Goal: Obtain resource: Obtain resource

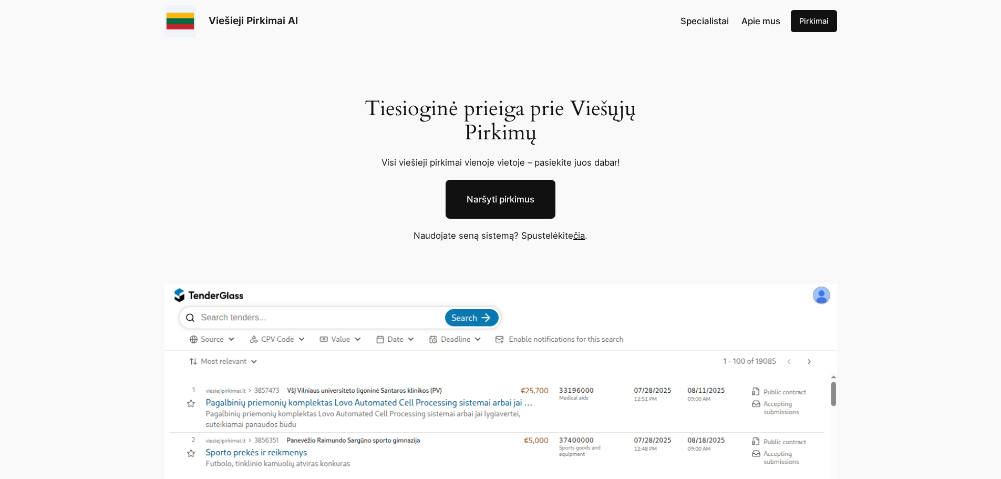
click at [579, 236] on link "čia" at bounding box center [580, 235] width 12 height 11
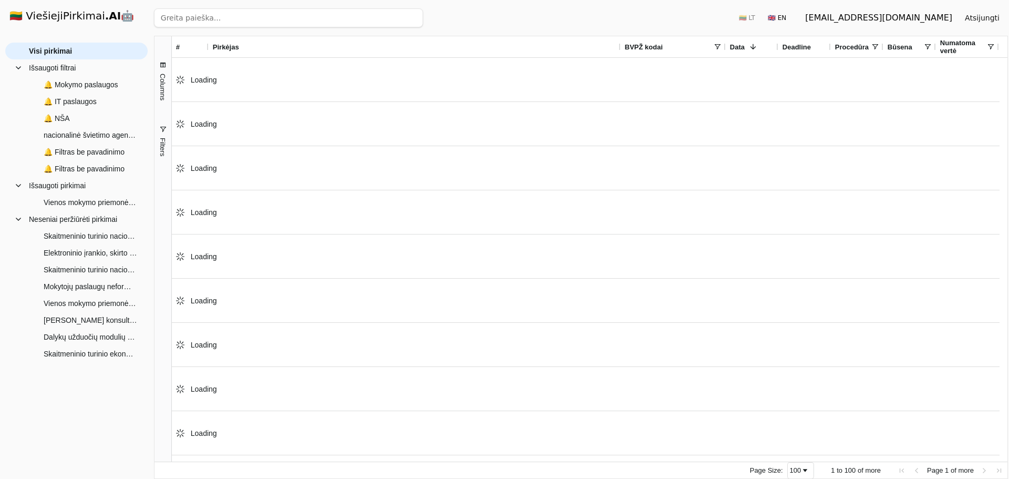
click at [194, 27] on input "search" at bounding box center [288, 17] width 269 height 19
paste input "Pasiekimų patikrinimo užduočių skaitmeninimo, koregavimo ir parengimo elektroni…"
type input "Pasiekimų patikrinimo užduočių skaitmeninimo, koregavimo ir parengimo elektroni…"
click button "Ieškoti" at bounding box center [402, 17] width 41 height 19
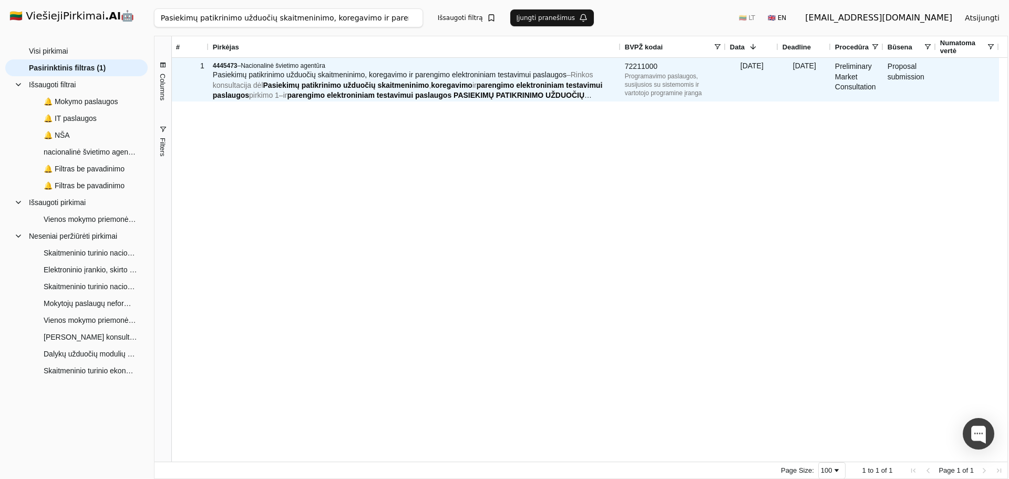
click at [313, 89] on span "patikrinimo" at bounding box center [321, 85] width 39 height 8
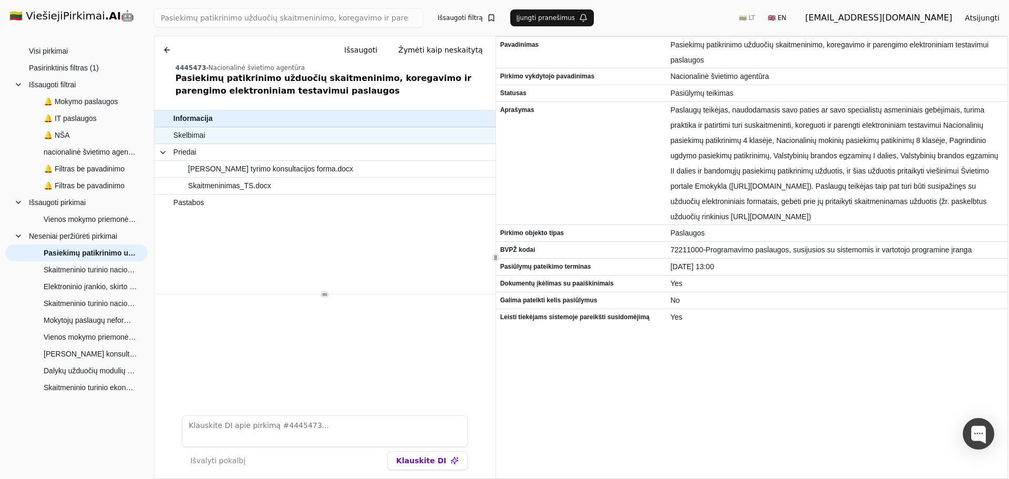
click at [196, 137] on span "Skelbimai" at bounding box center [189, 135] width 32 height 15
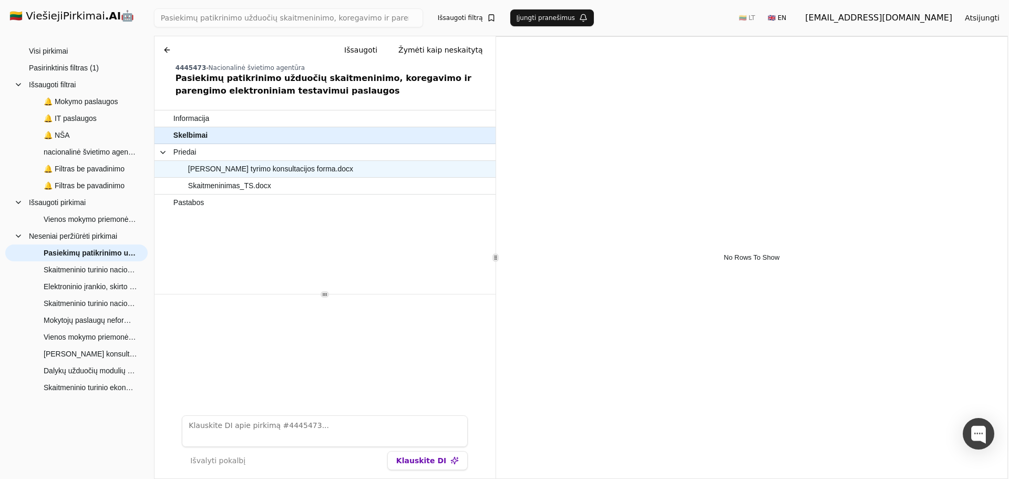
click at [218, 169] on span "Rinkos tyrimo konsultacijos forma.docx" at bounding box center [270, 168] width 165 height 15
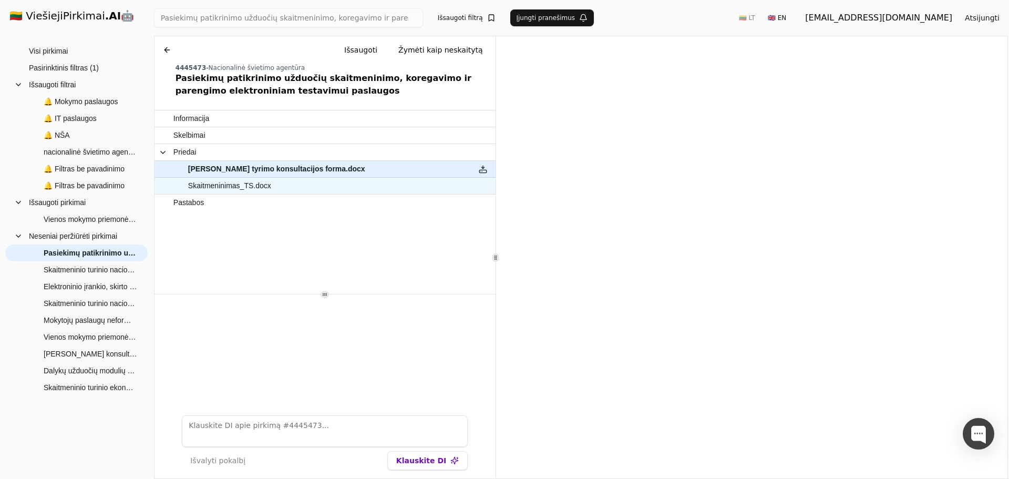
click at [249, 187] on span "Skaitmeninimas_TS.docx" at bounding box center [229, 185] width 83 height 15
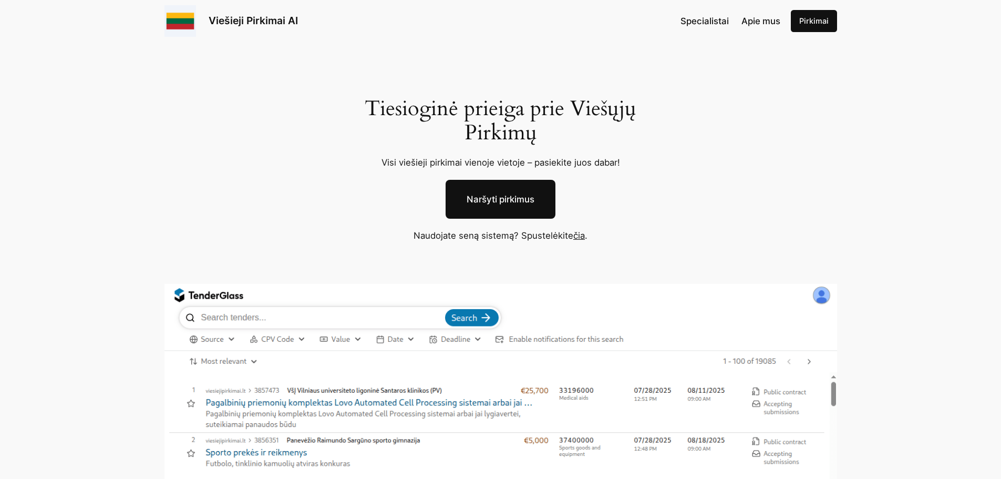
click at [584, 237] on link "čia" at bounding box center [580, 235] width 12 height 11
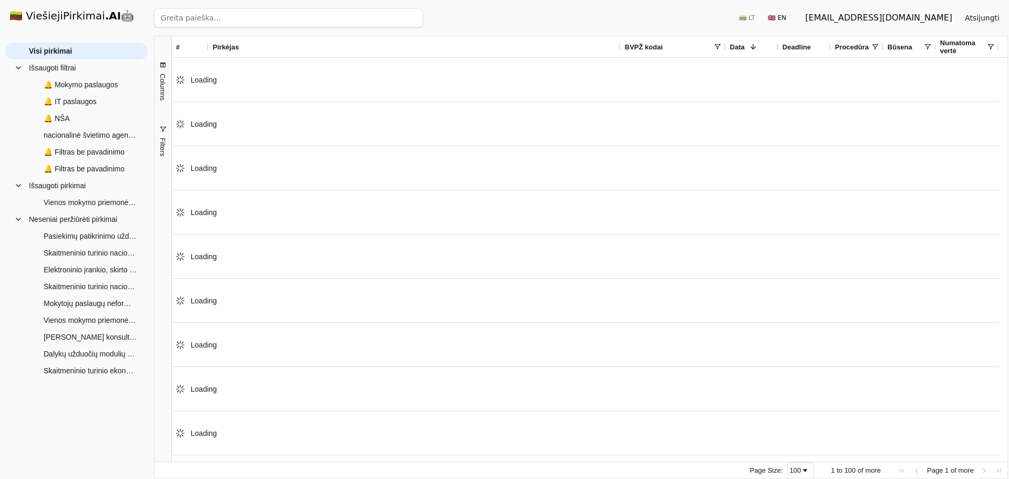
click at [219, 21] on input "search" at bounding box center [288, 17] width 269 height 19
paste input "Pasiekimų patikrinimo užduočių skaitmeninimo, koregavimo ir parengimo elektroni…"
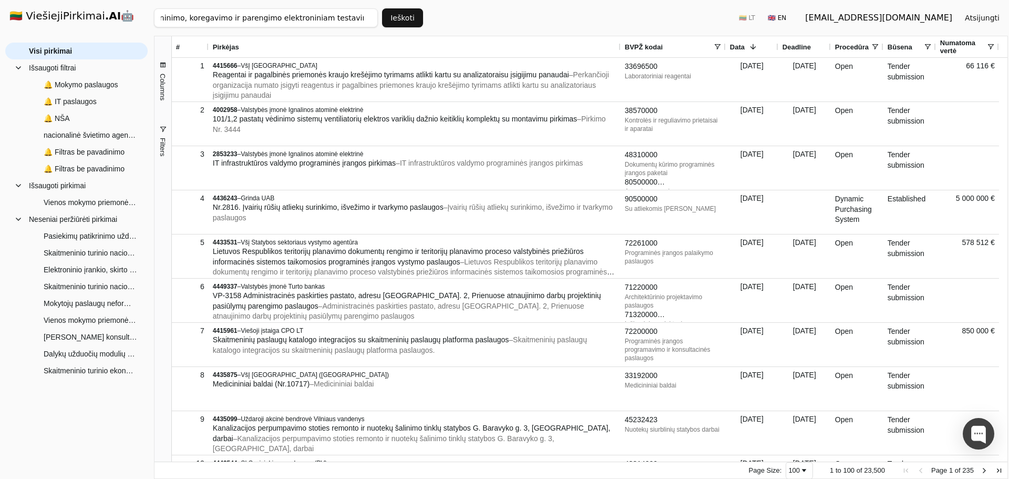
type input "Pasiekimų patikrinimo užduočių skaitmeninimo, koregavimo ir parengimo elektroni…"
click button "Ieškoti" at bounding box center [402, 17] width 41 height 19
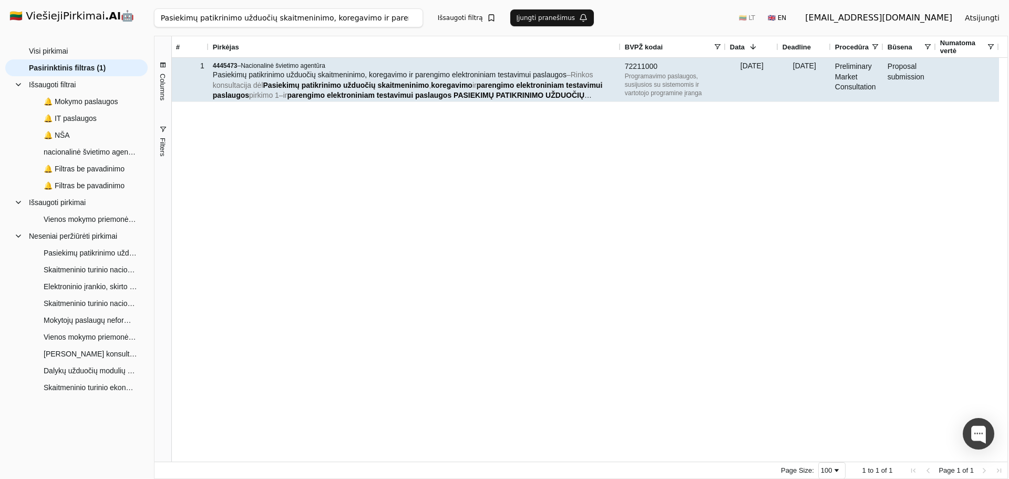
click at [241, 89] on span "Rinkos konsultacija dėl" at bounding box center [403, 79] width 381 height 19
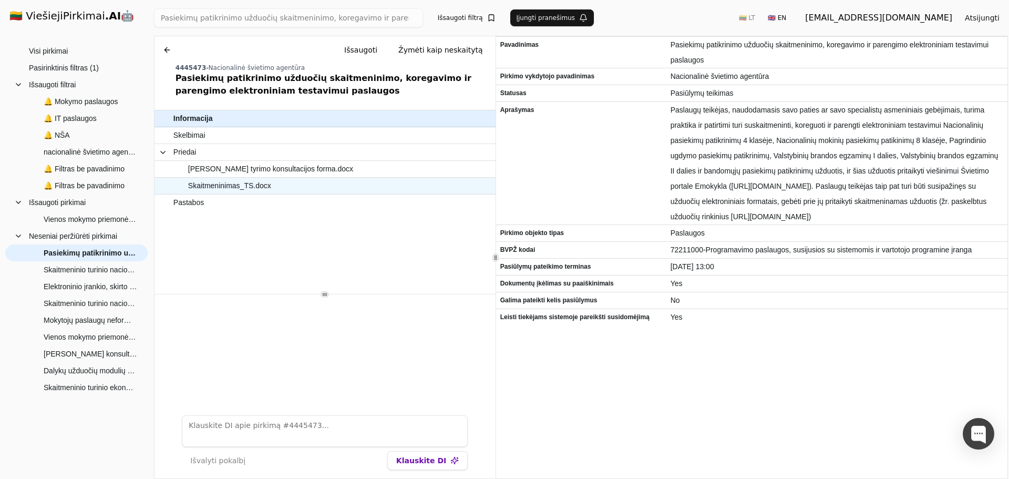
click at [228, 187] on span "Skaitmeninimas_TS.docx" at bounding box center [229, 185] width 83 height 15
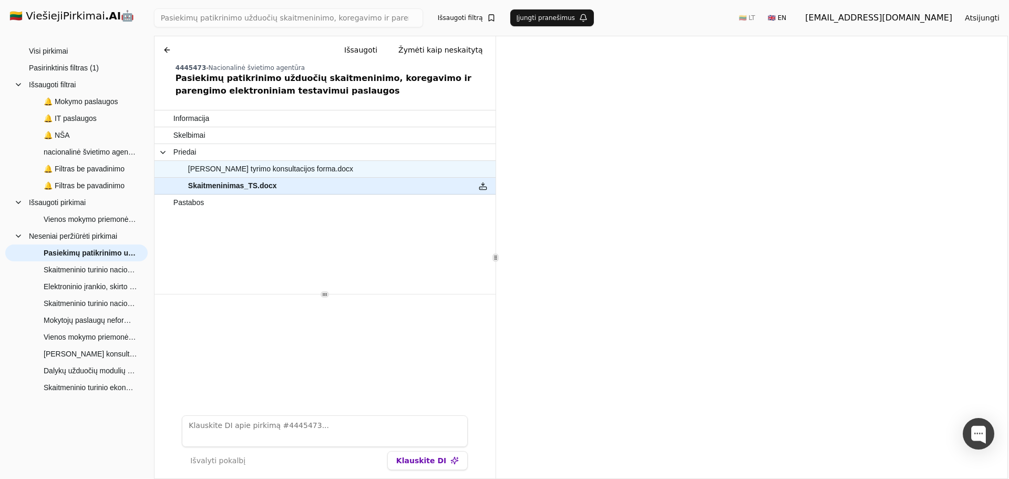
click at [272, 170] on span "Rinkos tyrimo konsultacijos forma.docx" at bounding box center [270, 168] width 165 height 15
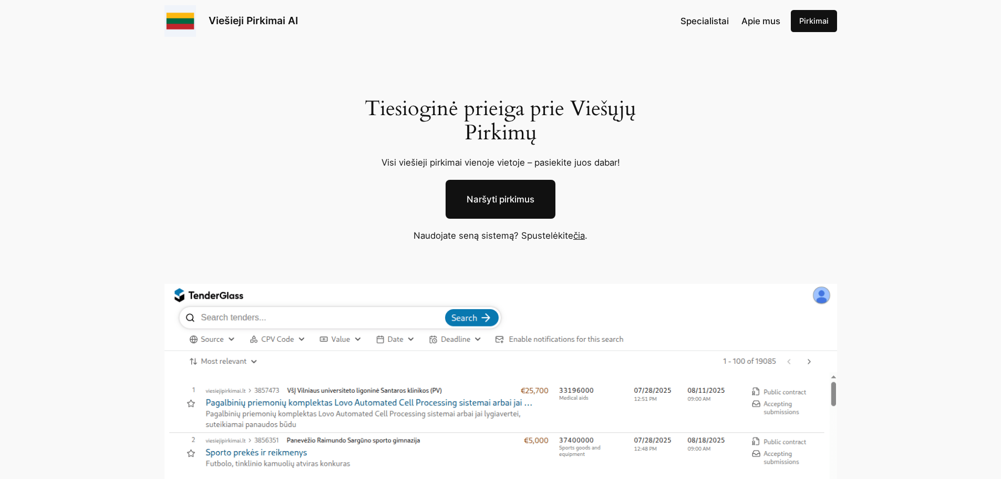
click at [583, 236] on link "čia" at bounding box center [580, 235] width 12 height 11
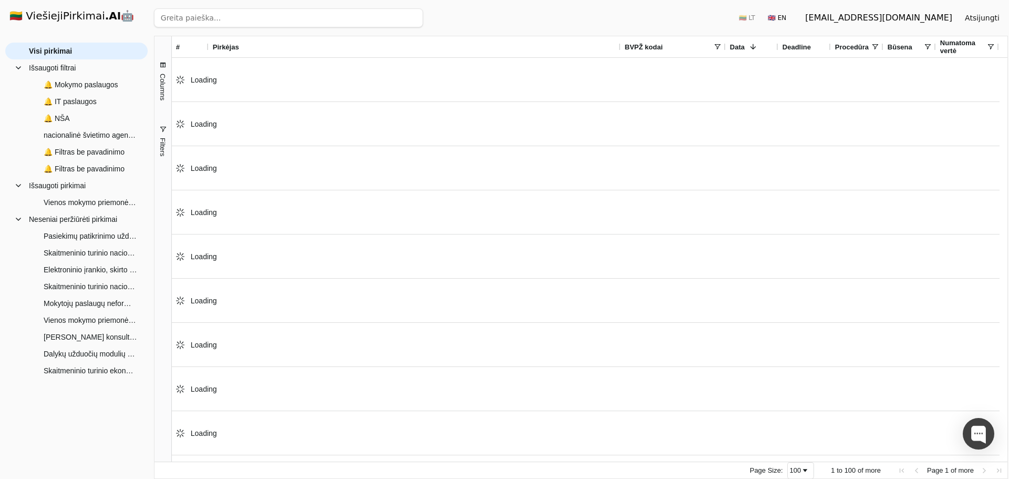
click at [225, 15] on input "search" at bounding box center [288, 17] width 269 height 19
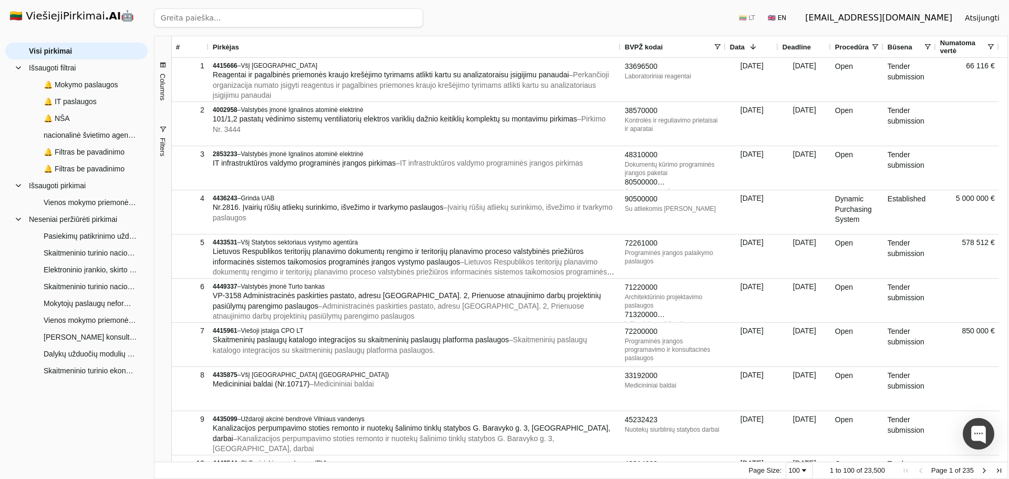
paste input "RINKOS KONSULTACIJA DĖL MOKYMŲ ORGANIZAVIMO PASLAUGŲ PIRKIMO"
type input "RINKOS KONSULTACIJA DĖL MOKYMŲ ORGANIZAVIMO PASLAUGŲ PIRKIMO"
click button "Ieškoti" at bounding box center [402, 17] width 41 height 19
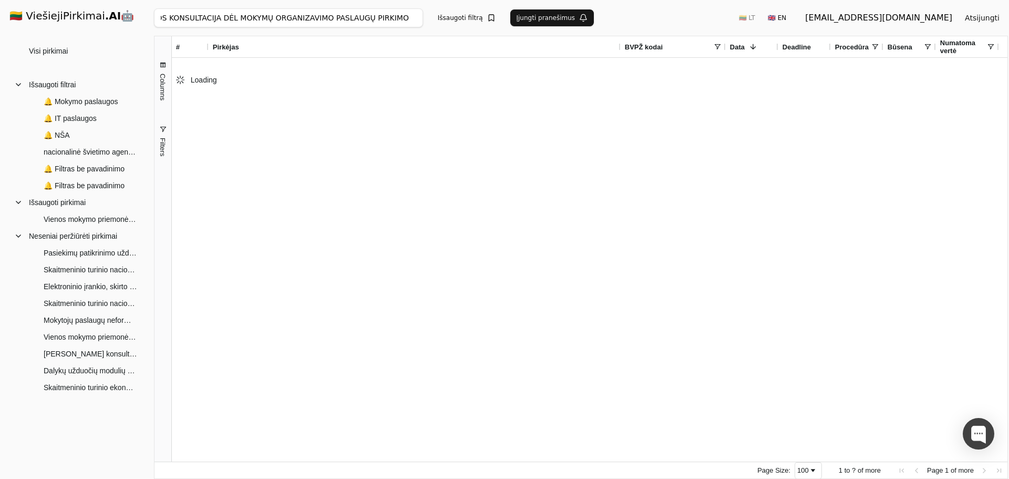
scroll to position [0, 1]
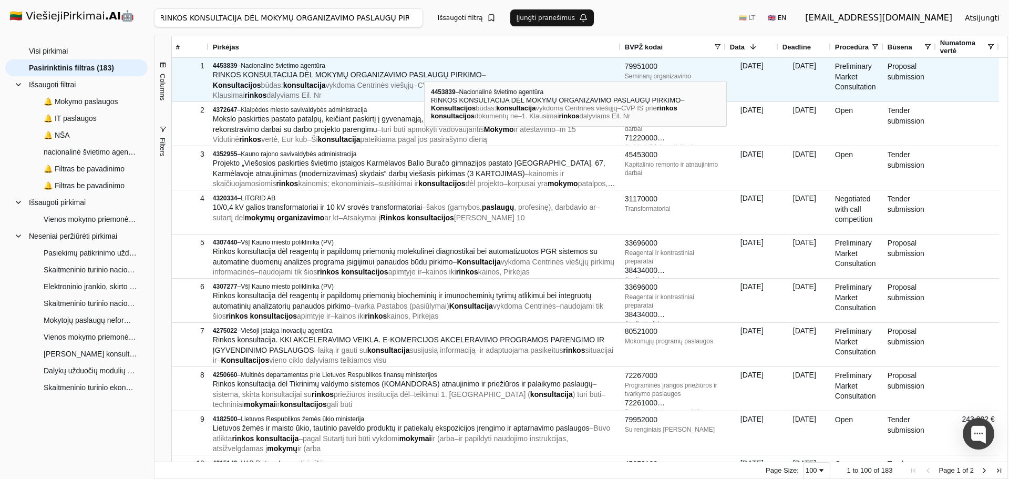
click at [424, 71] on span "RINKOS KONSULTACIJA DĖL MOKYMŲ ORGANIZAVIMO PASLAUGŲ PIRKIMO" at bounding box center [347, 74] width 269 height 8
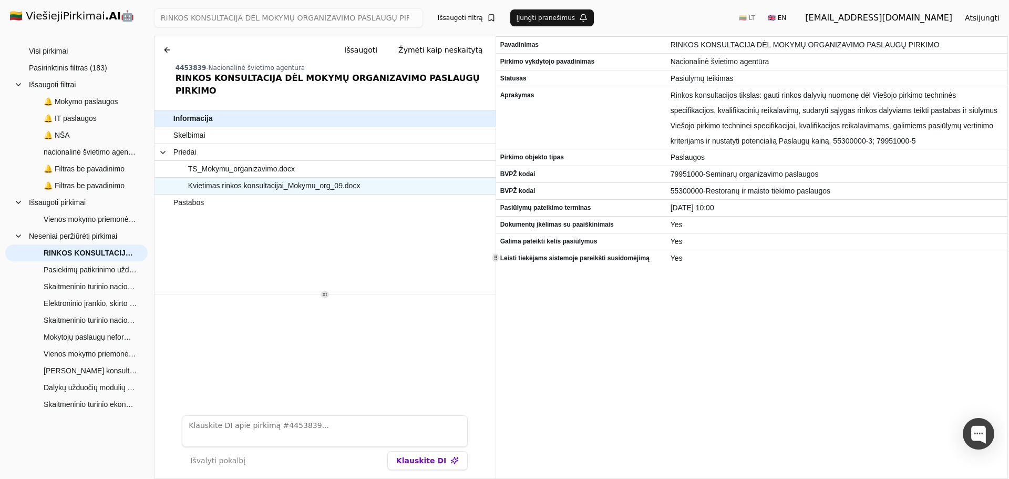
click at [254, 178] on span "Kvietimas rinkos konsultacijai_Mokymu_org_09.docx" at bounding box center [274, 185] width 172 height 15
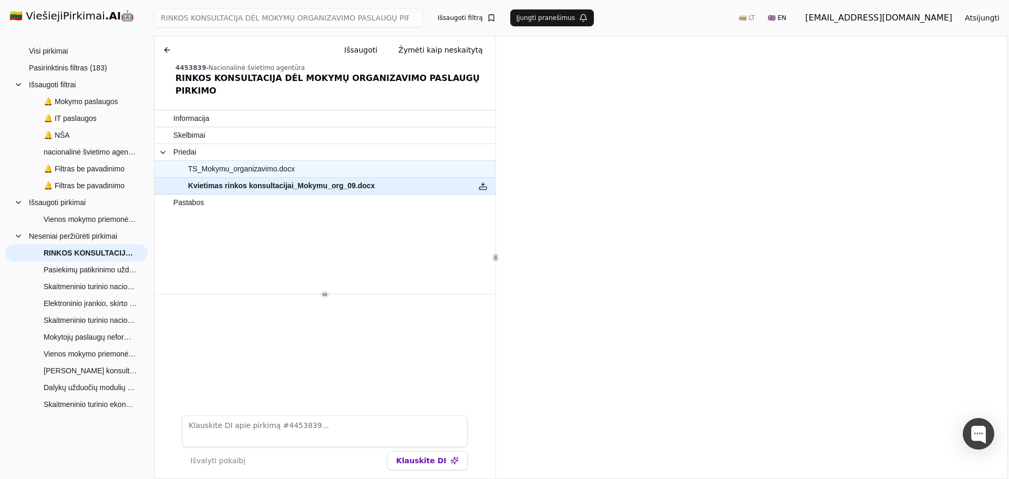
click at [253, 161] on span "TS_Mokymu_organizavimo.docx" at bounding box center [241, 168] width 107 height 15
